Goal: Task Accomplishment & Management: Manage account settings

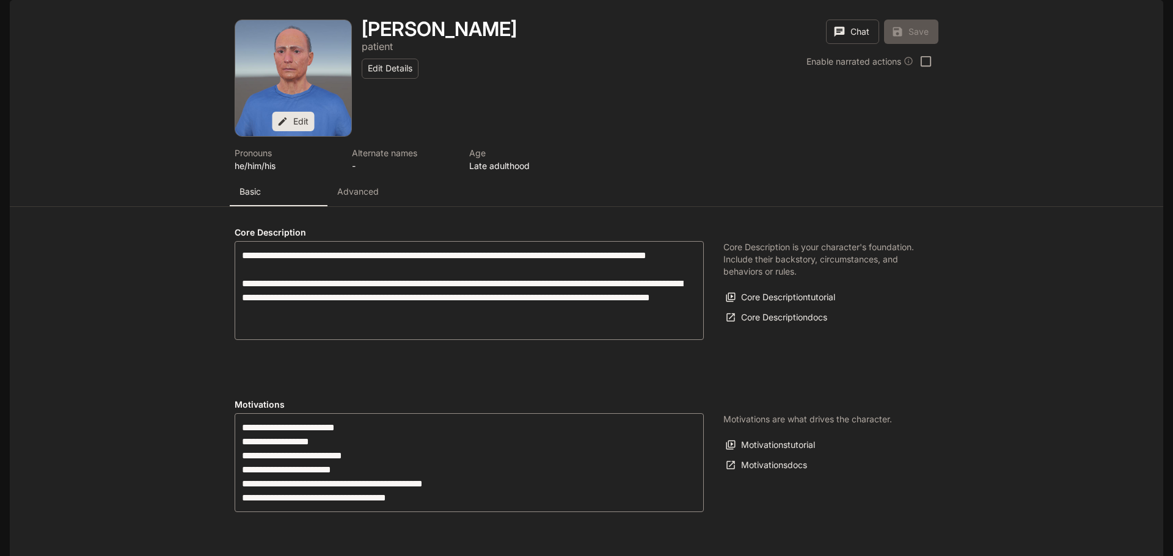
type input "**********"
drag, startPoint x: 117, startPoint y: 111, endPoint x: 81, endPoint y: 56, distance: 65.7
click at [117, 111] on div "Edit [PERSON_NAME] patient Edit Details Chat Save Enable narrated actions Enabl…" at bounding box center [586, 103] width 1153 height 207
click at [71, 18] on span "Projects" at bounding box center [76, 17] width 35 height 10
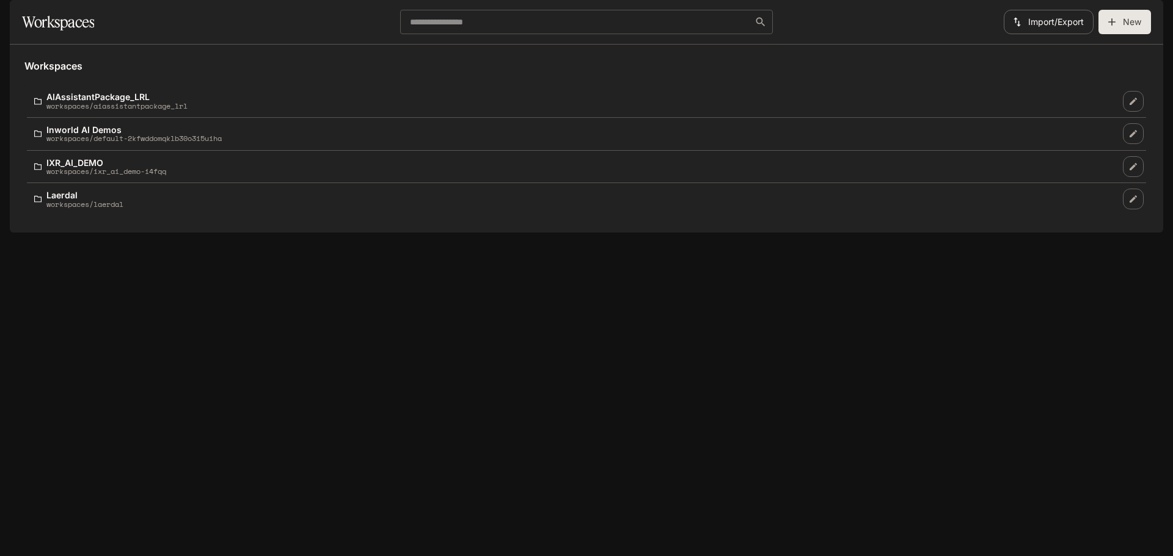
click at [161, 40] on section "Workspaces ​ Import/Export New" at bounding box center [586, 22] width 1153 height 45
click at [200, 34] on div "Workspaces" at bounding box center [208, 22] width 373 height 24
click at [215, 27] on div at bounding box center [586, 17] width 1143 height 24
click at [680, 233] on div "Workspaces AIAssistantPackage_LRL workspaces/aiassistantpackage_lrl Inworld AI …" at bounding box center [586, 139] width 1153 height 188
drag, startPoint x: 43, startPoint y: 368, endPoint x: 53, endPoint y: 367, distance: 9.2
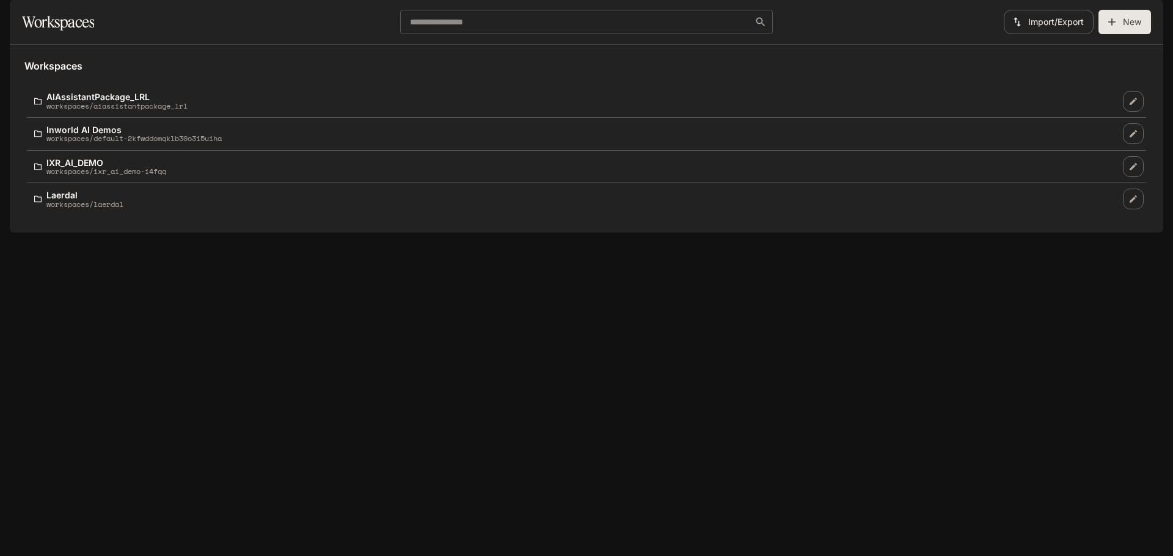
click at [44, 233] on div "Workspaces AIAssistantPackage_LRL workspaces/aiassistantpackage_lrl Inworld AI …" at bounding box center [586, 139] width 1153 height 188
click at [643, 233] on div "Workspaces AIAssistantPackage_LRL workspaces/aiassistantpackage_lrl Inworld AI …" at bounding box center [586, 139] width 1153 height 188
click at [663, 233] on div "Workspaces AIAssistantPackage_LRL workspaces/aiassistantpackage_lrl Inworld AI …" at bounding box center [586, 139] width 1153 height 188
